Goal: Task Accomplishment & Management: Complete application form

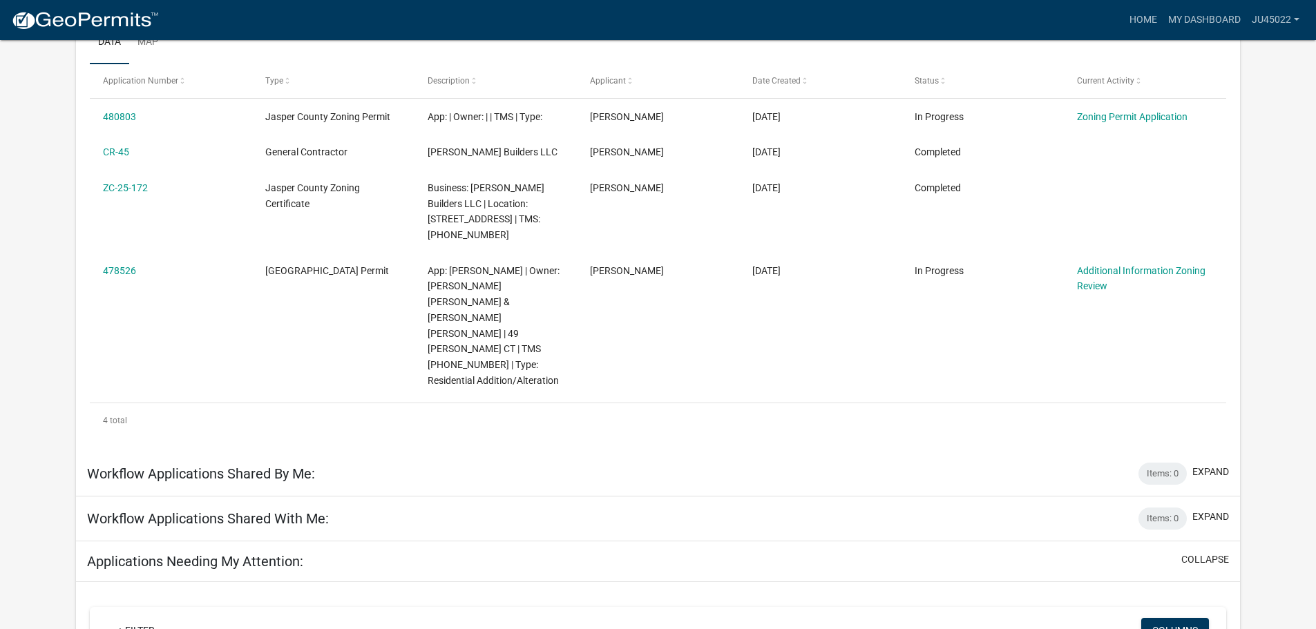
scroll to position [176, 0]
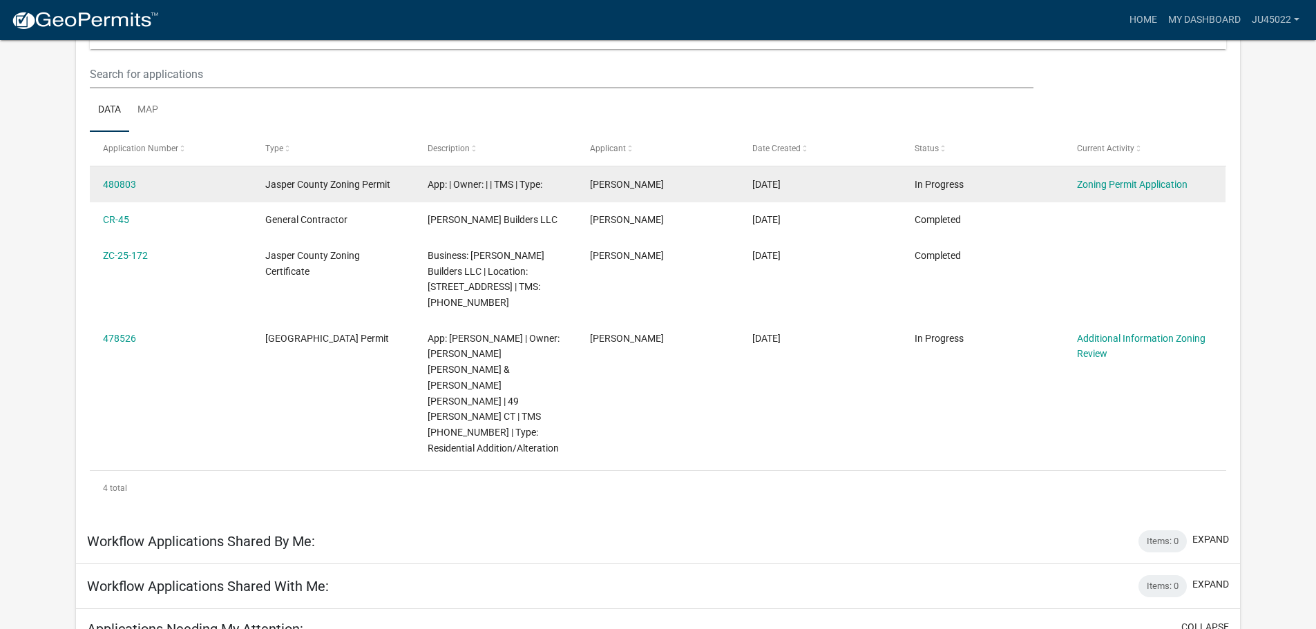
click at [378, 186] on span "Jasper County Zoning Permit" at bounding box center [327, 184] width 125 height 11
click at [1109, 189] on link "Zoning Permit Application" at bounding box center [1132, 184] width 111 height 11
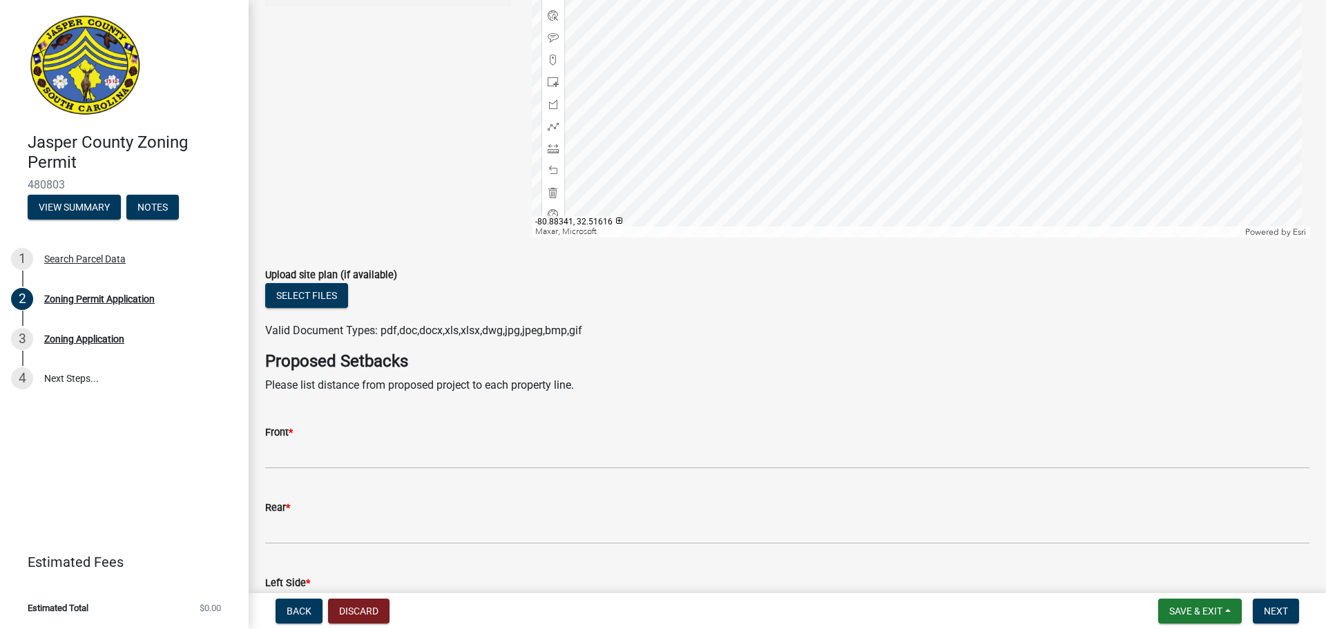
scroll to position [2624, 0]
click at [326, 299] on button "Select files" at bounding box center [306, 294] width 83 height 25
click at [319, 303] on button "Select files" at bounding box center [306, 294] width 83 height 25
click at [311, 276] on label "Upload site plan (if available)" at bounding box center [331, 274] width 132 height 10
click at [311, 288] on button "Select files" at bounding box center [306, 294] width 83 height 25
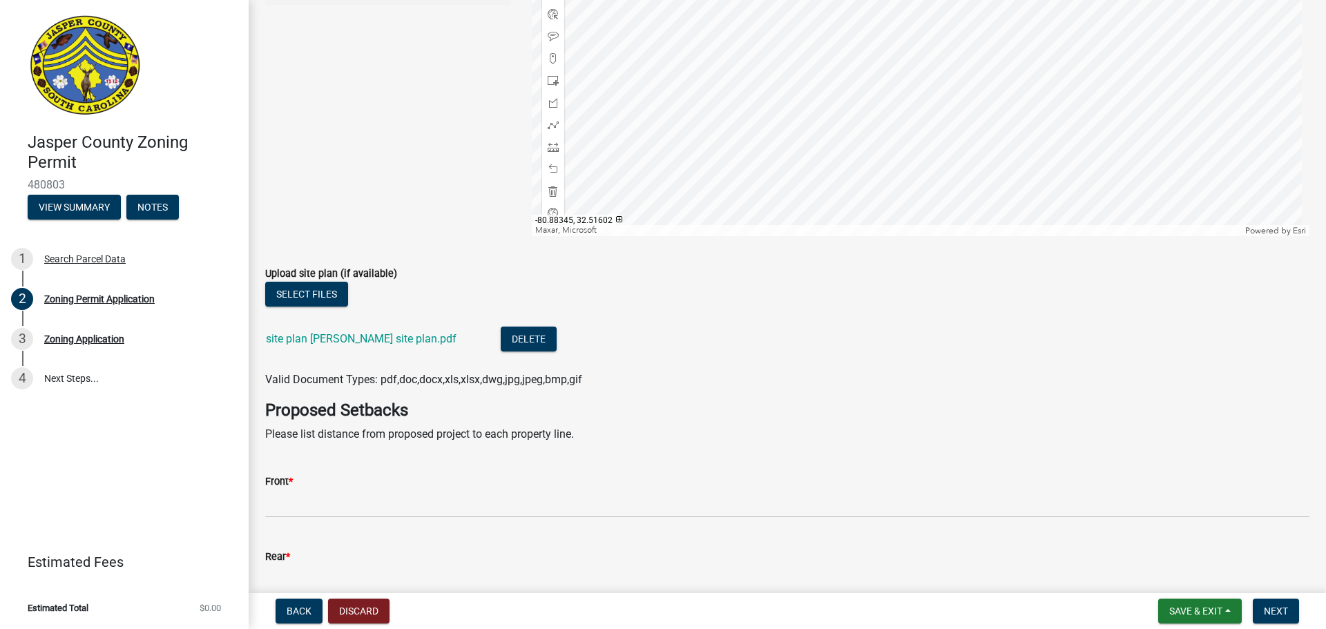
click at [782, 356] on li "site plan [PERSON_NAME] site plan.pdf Delete" at bounding box center [787, 341] width 1044 height 50
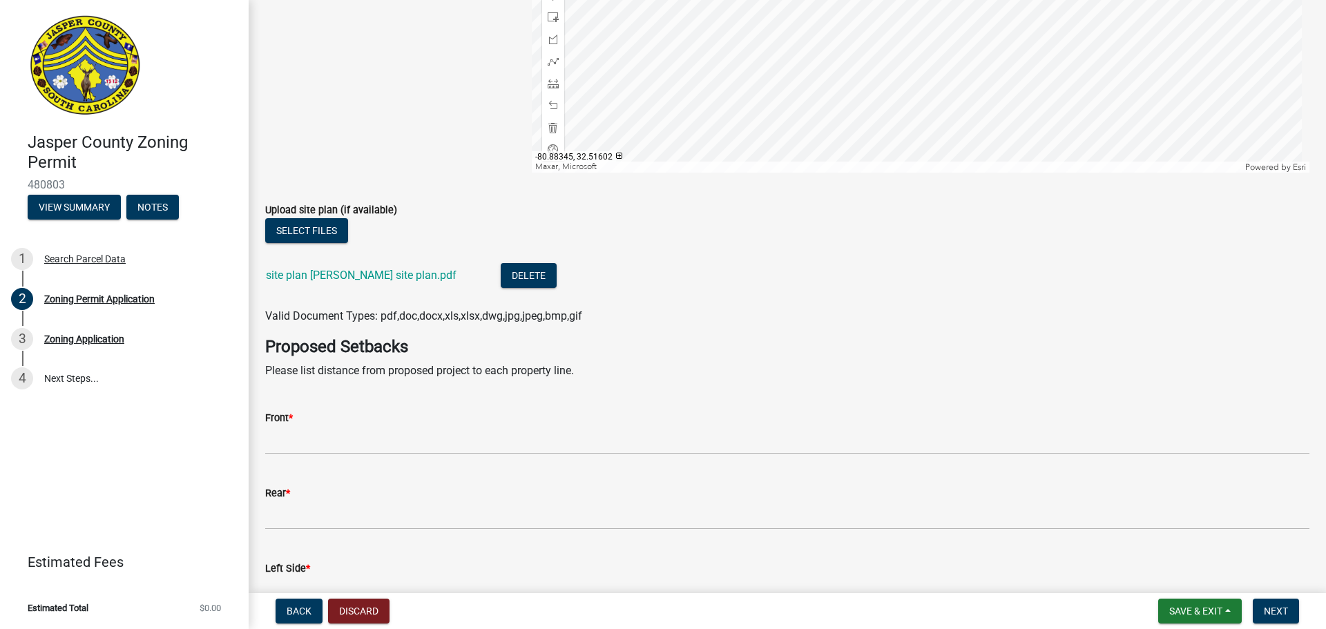
scroll to position [2901, 0]
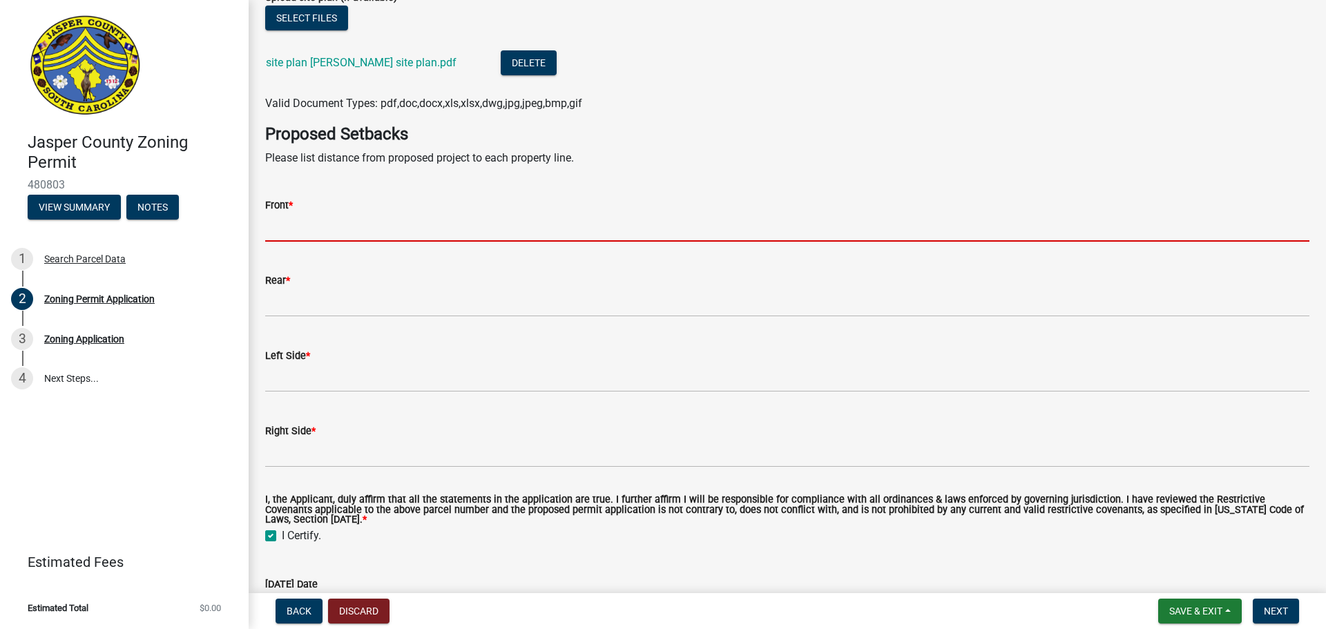
click at [376, 230] on input "Front *" at bounding box center [787, 227] width 1044 height 28
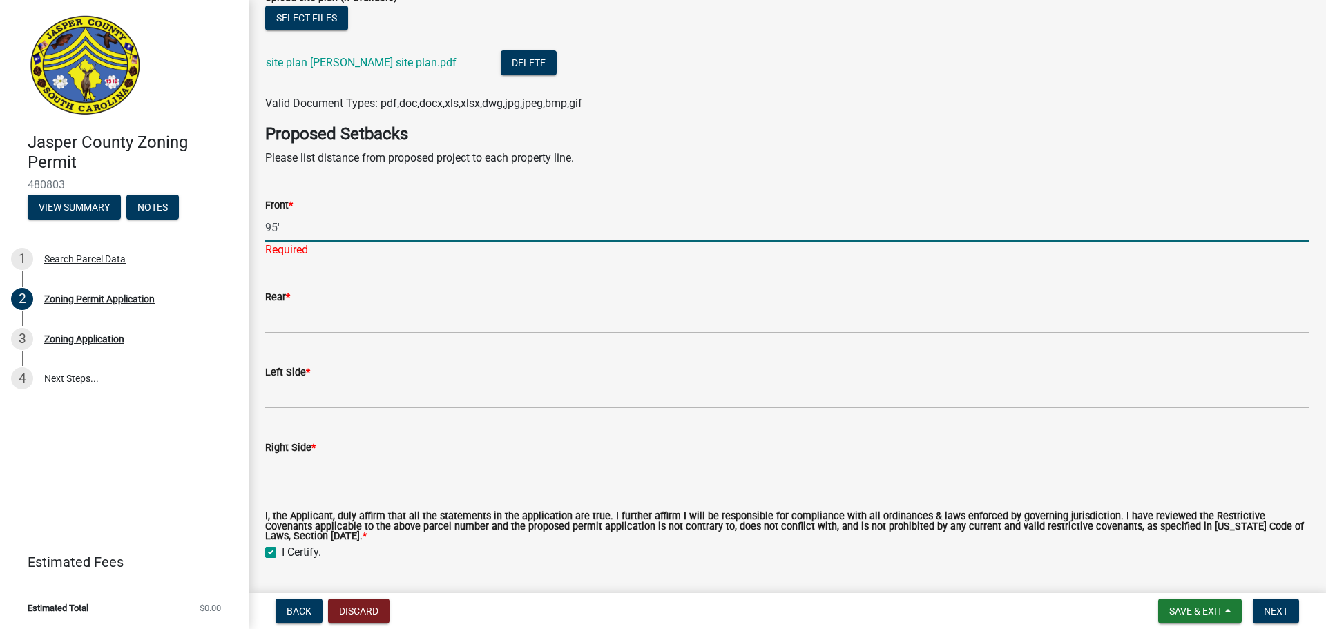
type input "95'"
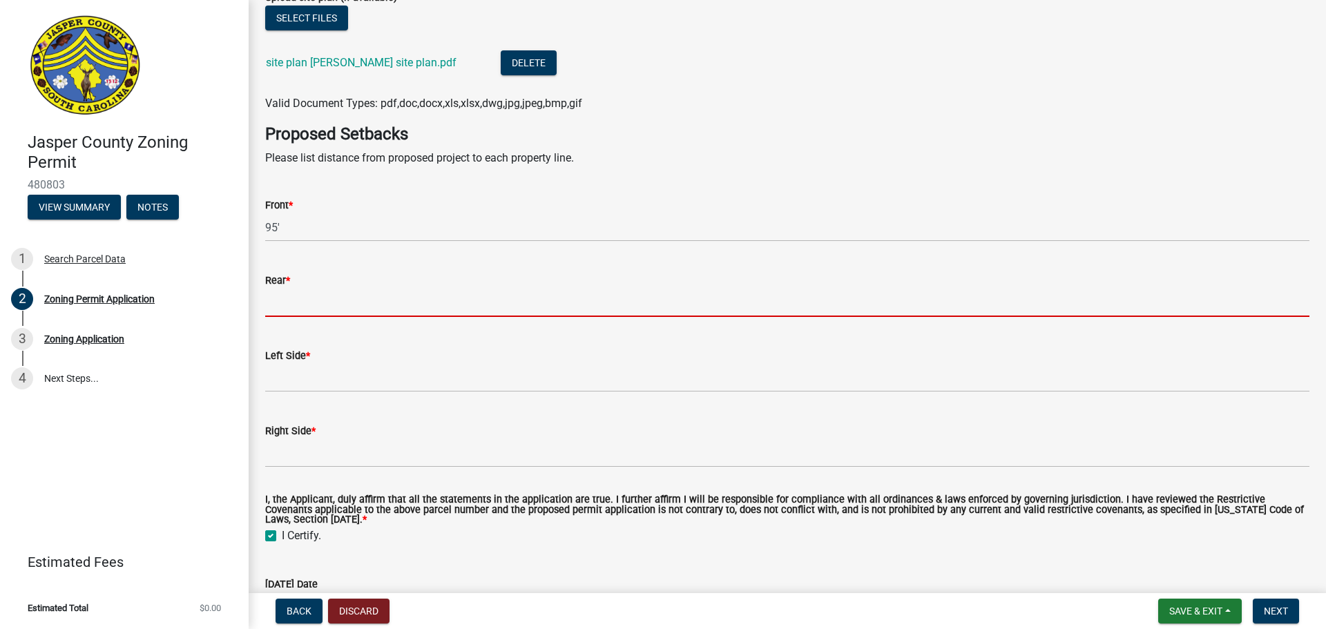
click at [416, 314] on input "Rear *" at bounding box center [787, 303] width 1044 height 28
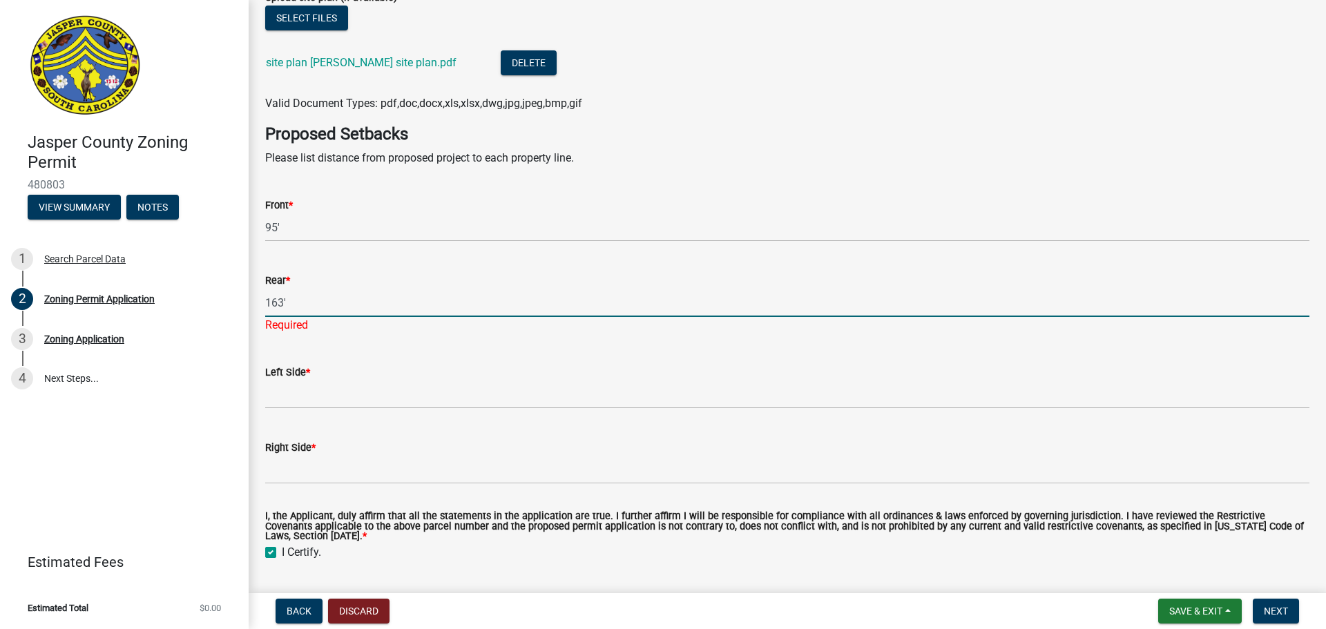
type input "163'"
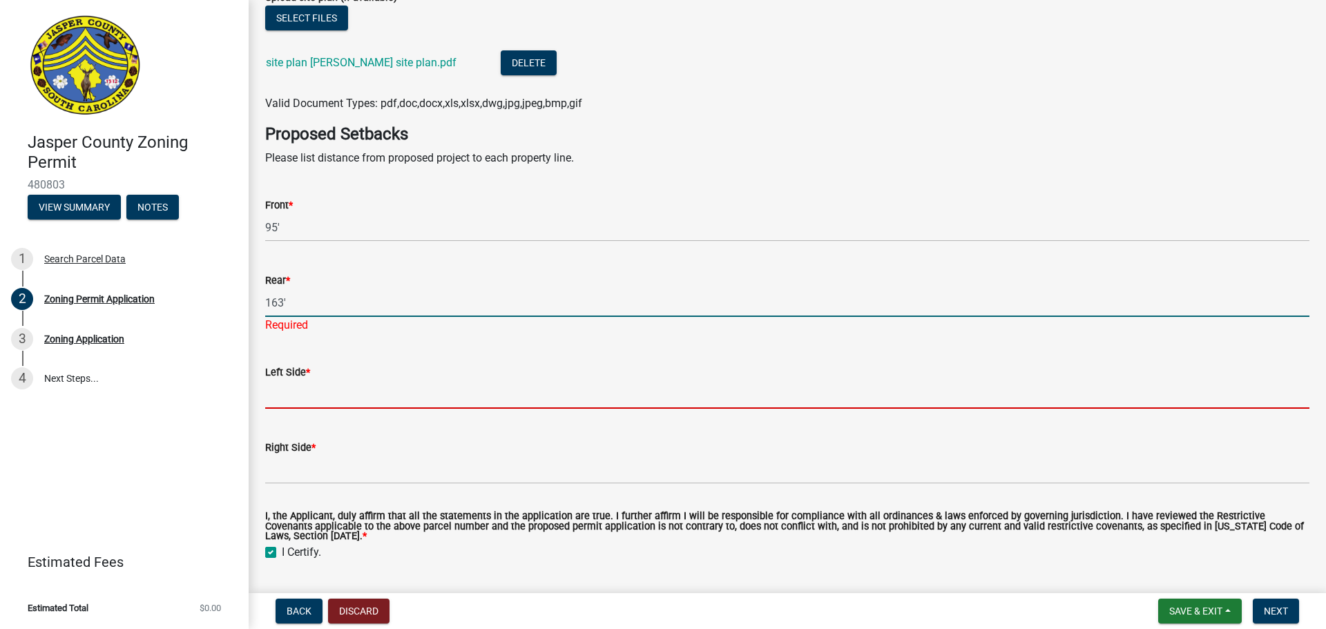
click at [462, 388] on input "Left Side *" at bounding box center [787, 395] width 1044 height 28
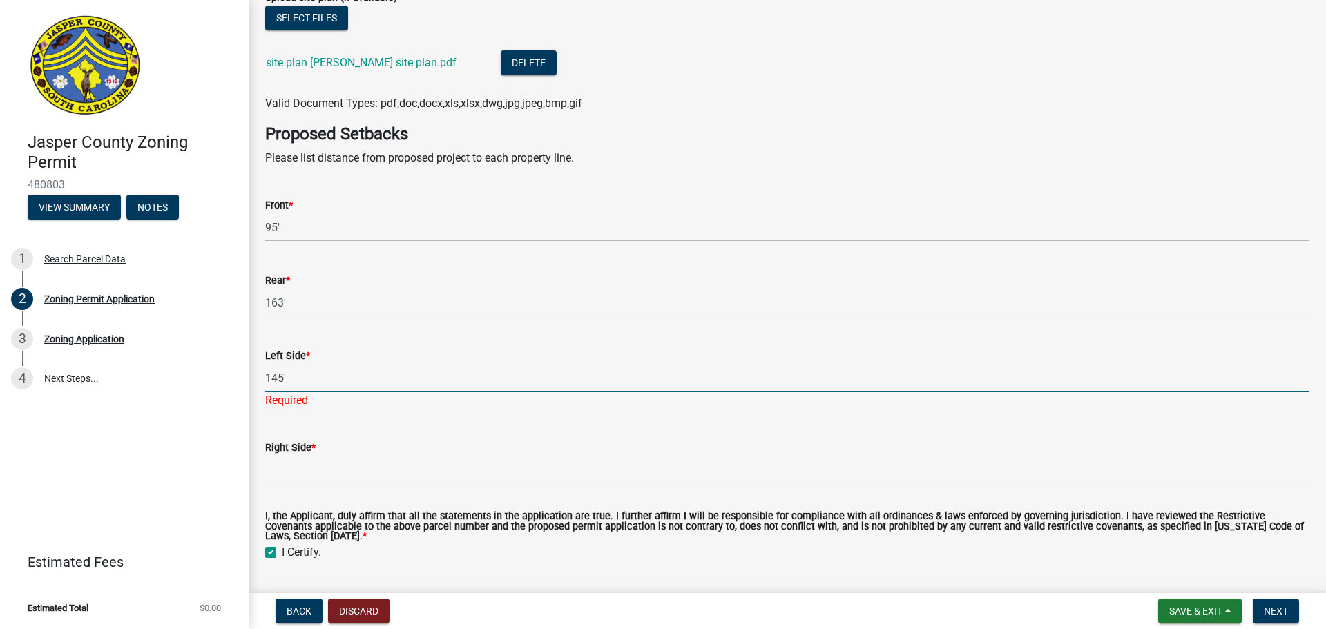
type input "145'"
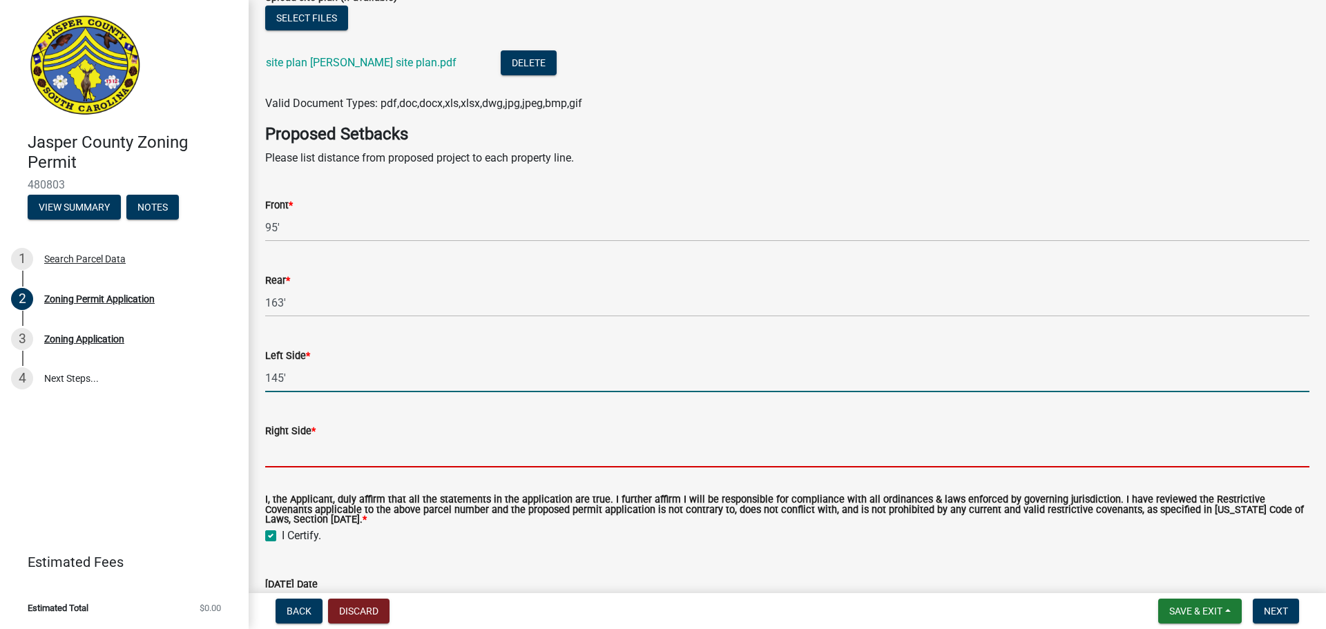
click at [336, 451] on input "Right Side *" at bounding box center [787, 453] width 1044 height 28
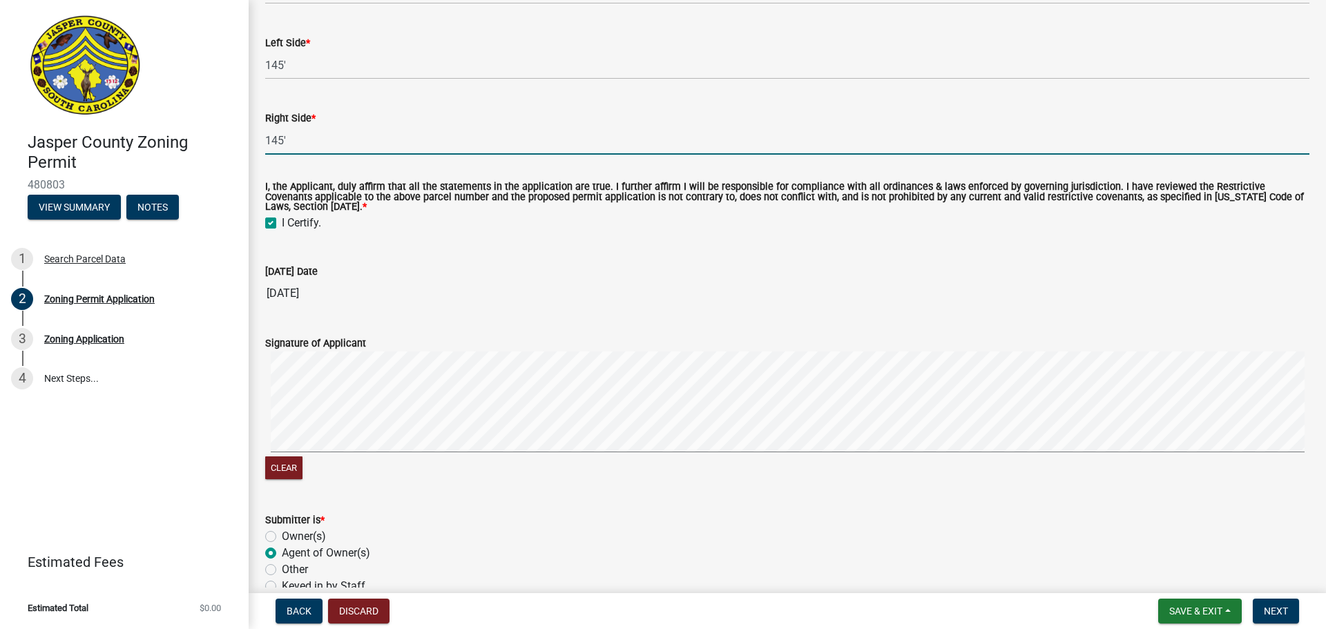
scroll to position [3287, 0]
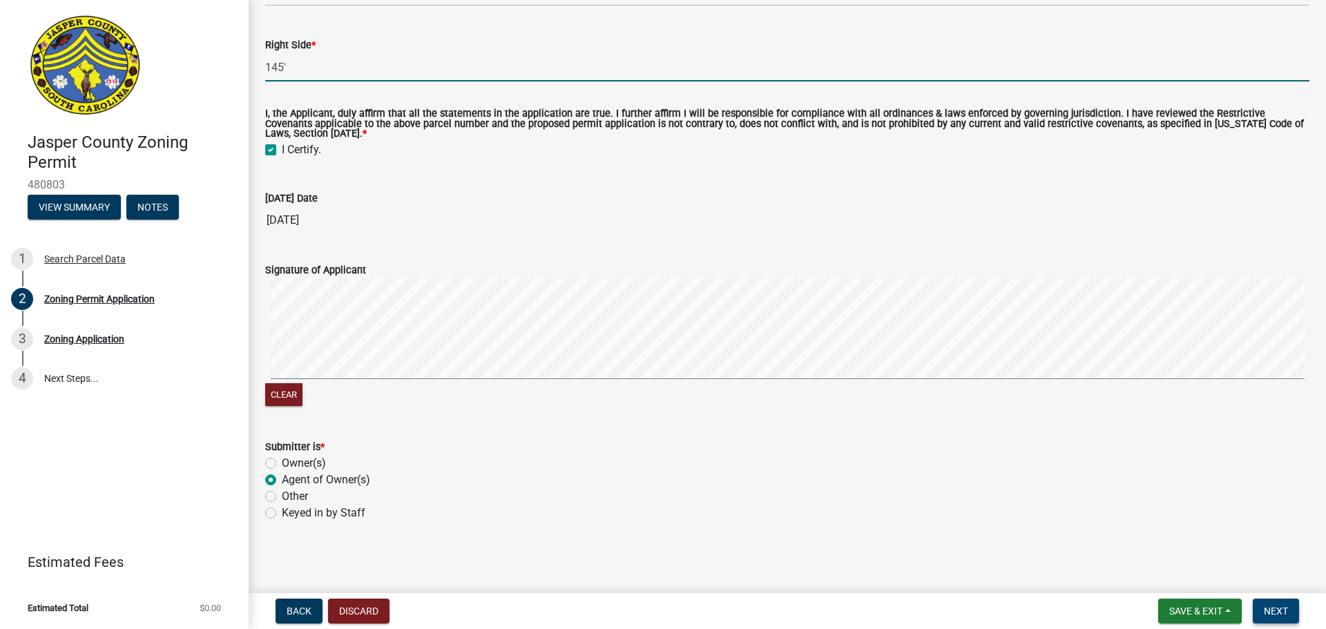
type input "145'"
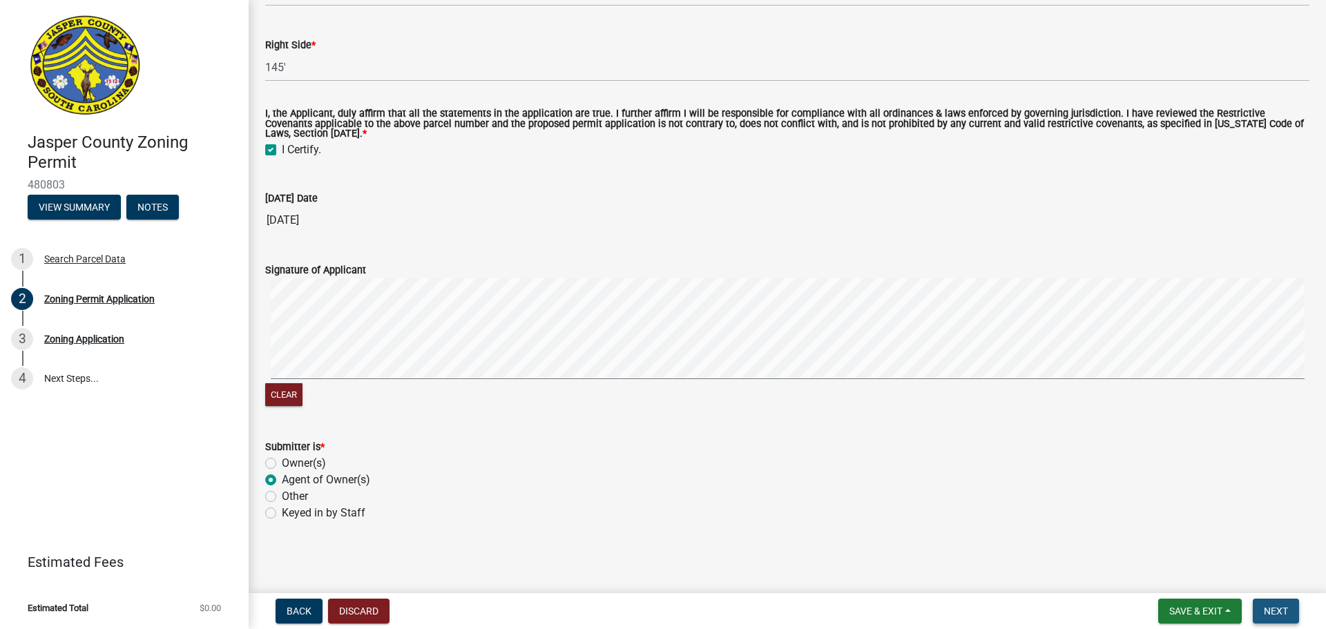
click at [1271, 608] on span "Next" at bounding box center [1276, 611] width 24 height 11
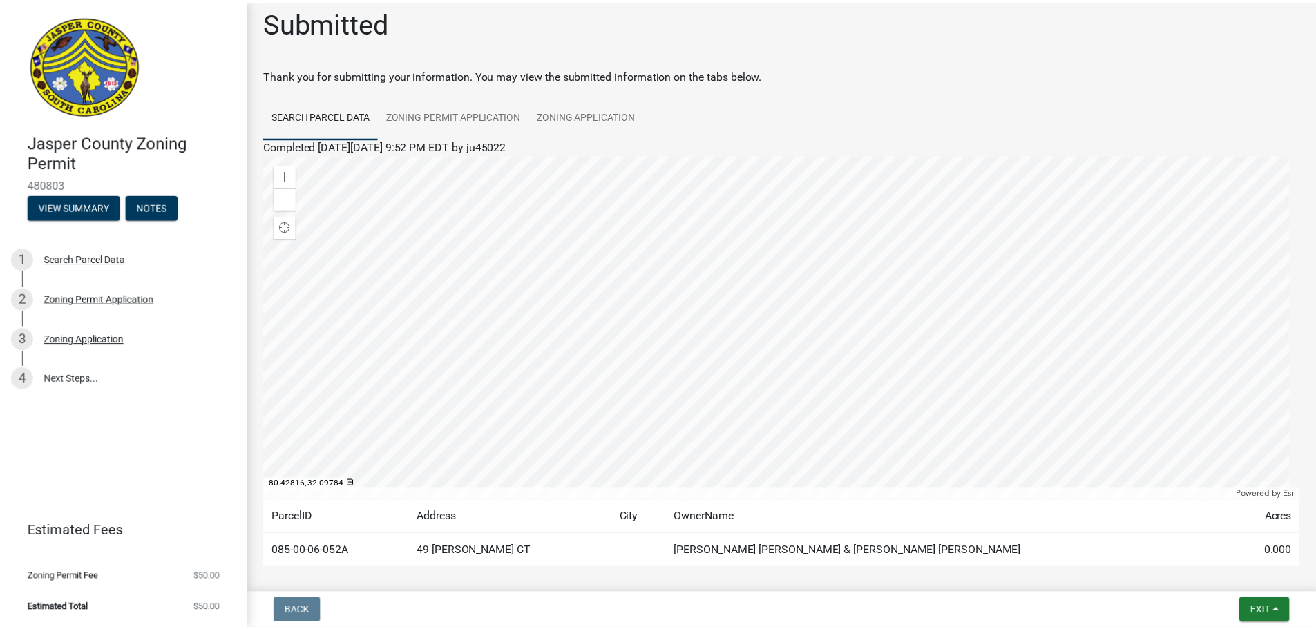
scroll to position [0, 0]
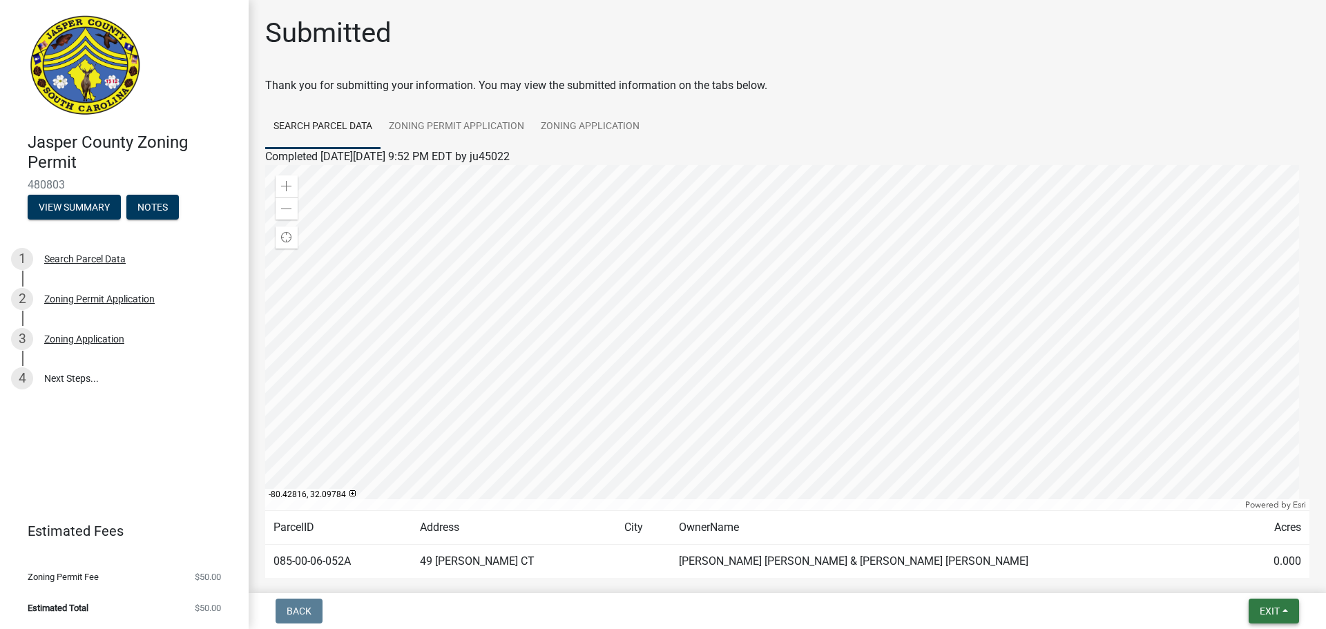
click at [1263, 613] on span "Exit" at bounding box center [1270, 611] width 20 height 11
click at [1243, 568] on button "Save & Exit" at bounding box center [1244, 575] width 111 height 33
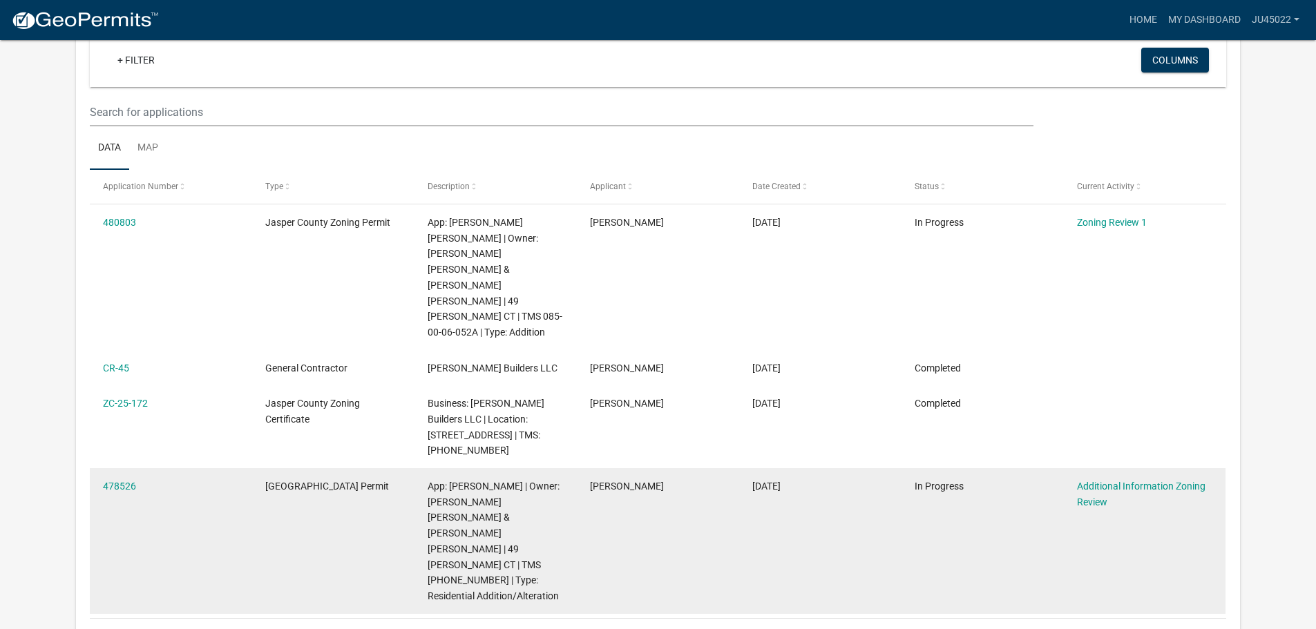
scroll to position [114, 0]
